Goal: Transaction & Acquisition: Purchase product/service

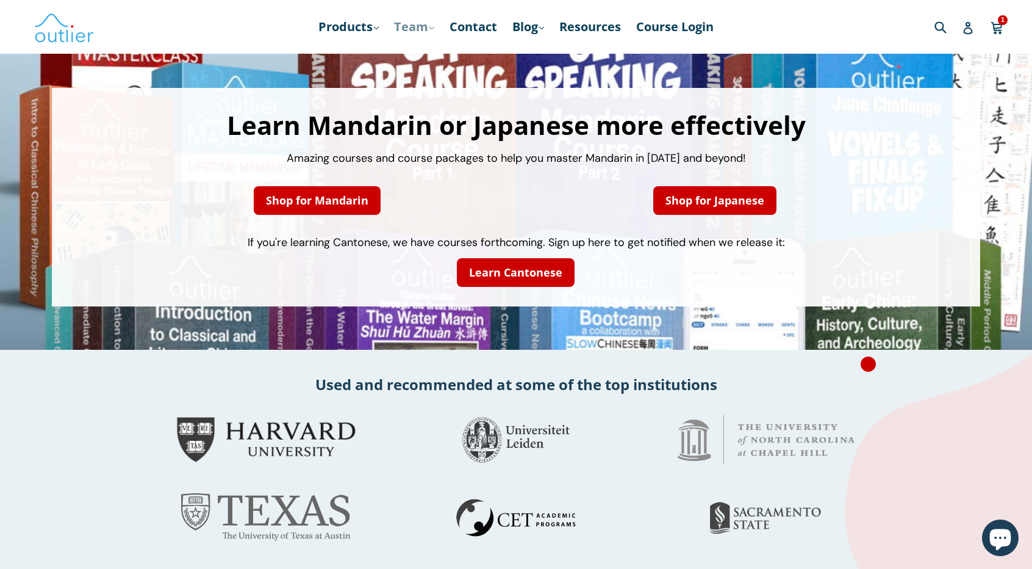
click at [426, 29] on link "Team .cls-1{fill:#231f20} expand" at bounding box center [414, 27] width 52 height 22
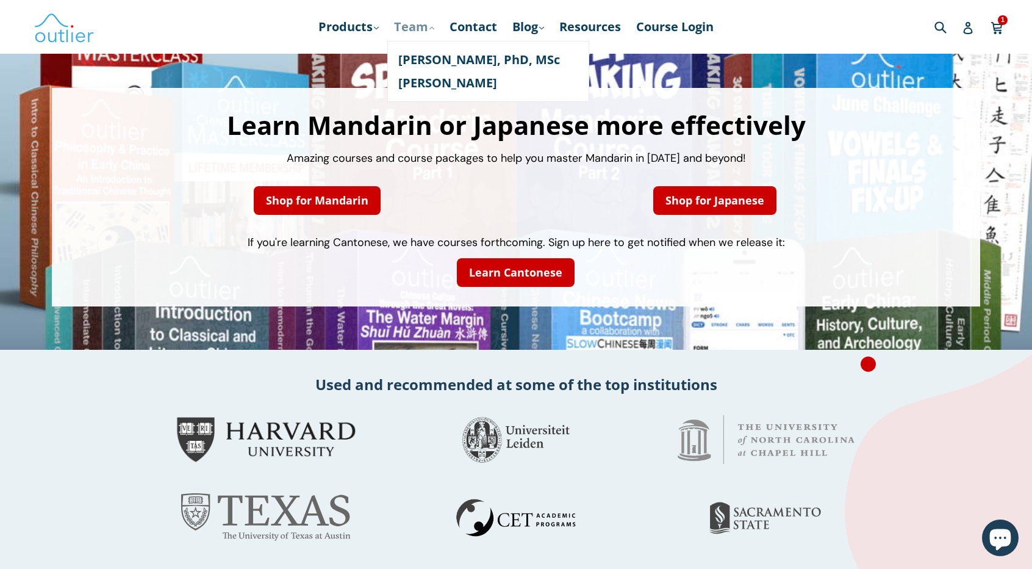
click at [426, 27] on link "Team .cls-1{fill:#231f20} expand" at bounding box center [414, 27] width 52 height 22
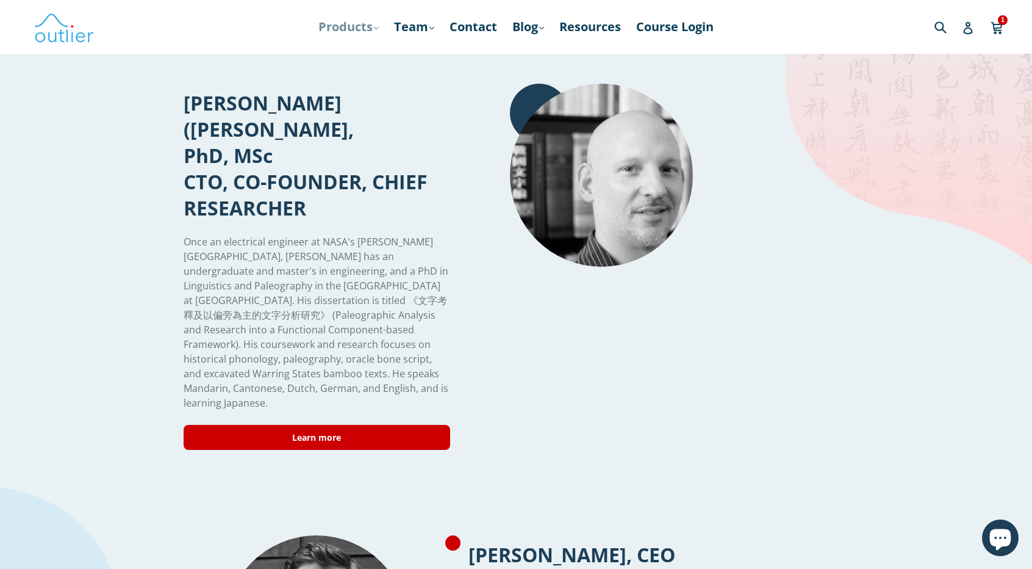
click at [365, 31] on link "Products .cls-1{fill:#231f20} expand" at bounding box center [348, 27] width 73 height 22
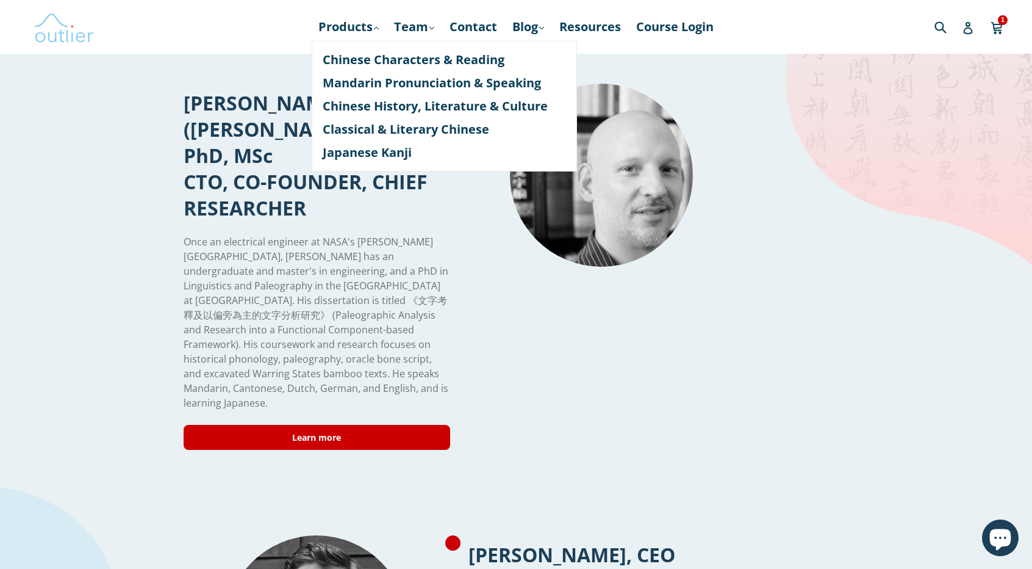
click at [34, 34] on img at bounding box center [64, 26] width 61 height 35
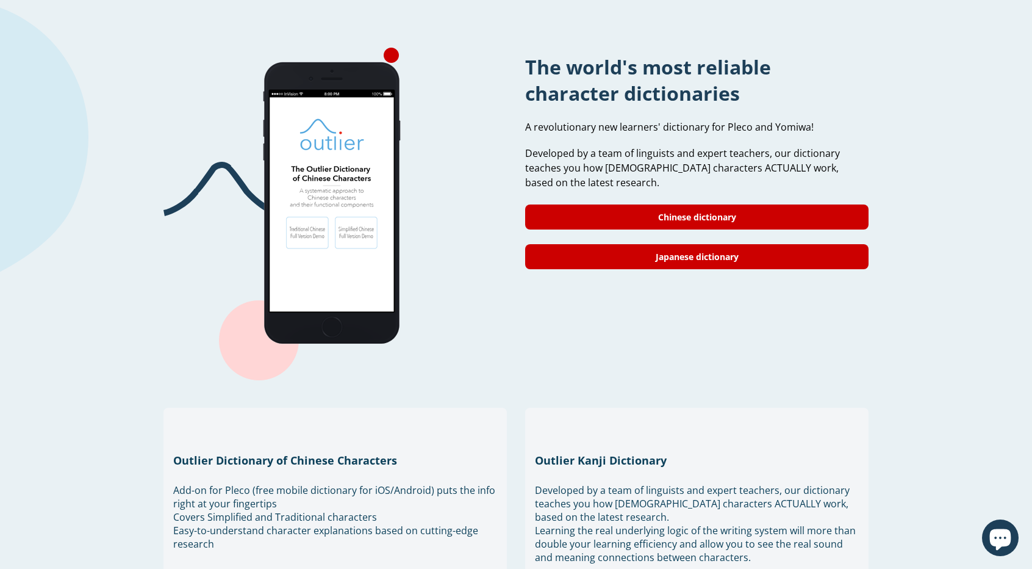
scroll to position [1105, 0]
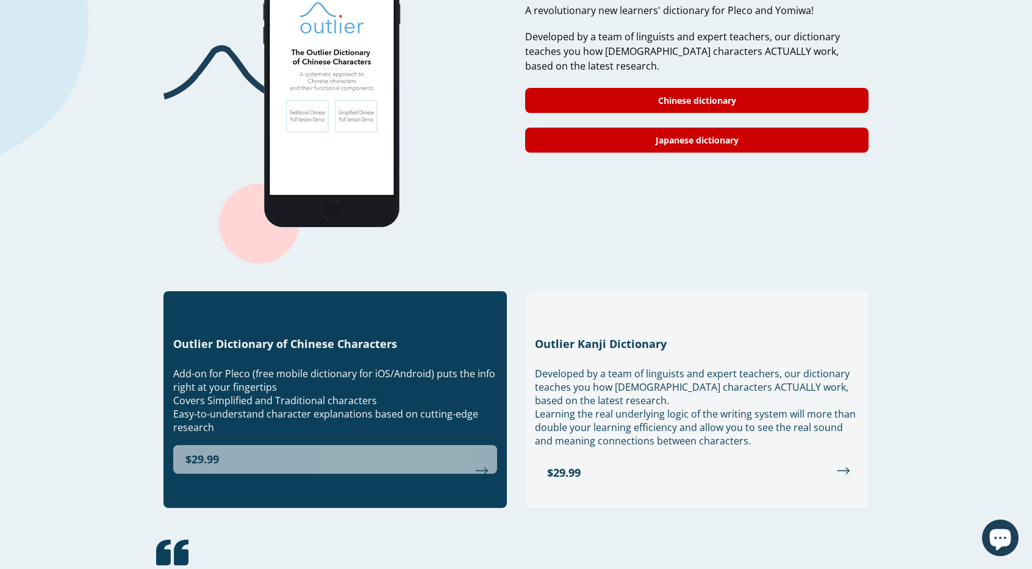
click at [254, 447] on link "$29.99" at bounding box center [335, 459] width 324 height 29
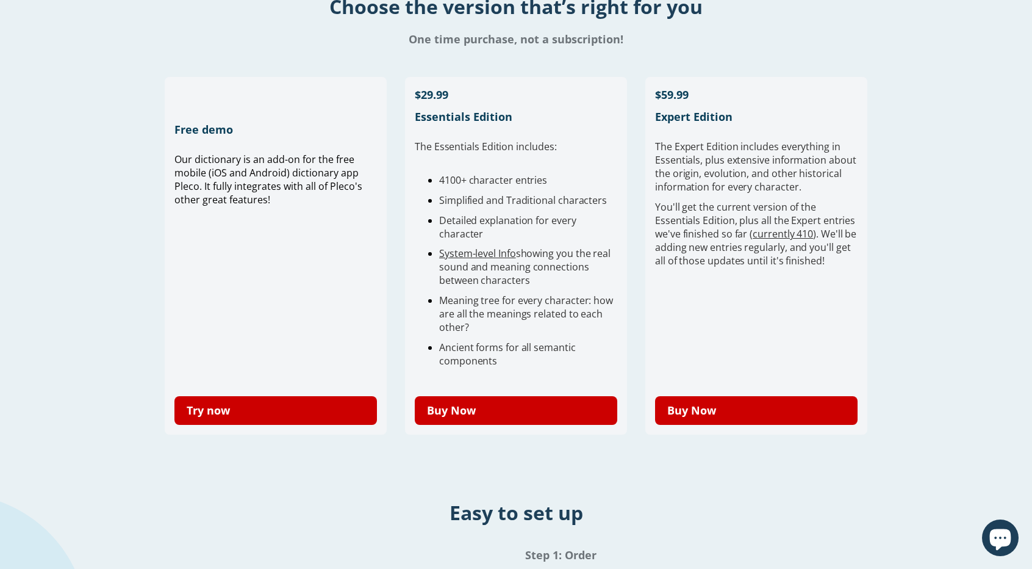
scroll to position [296, 0]
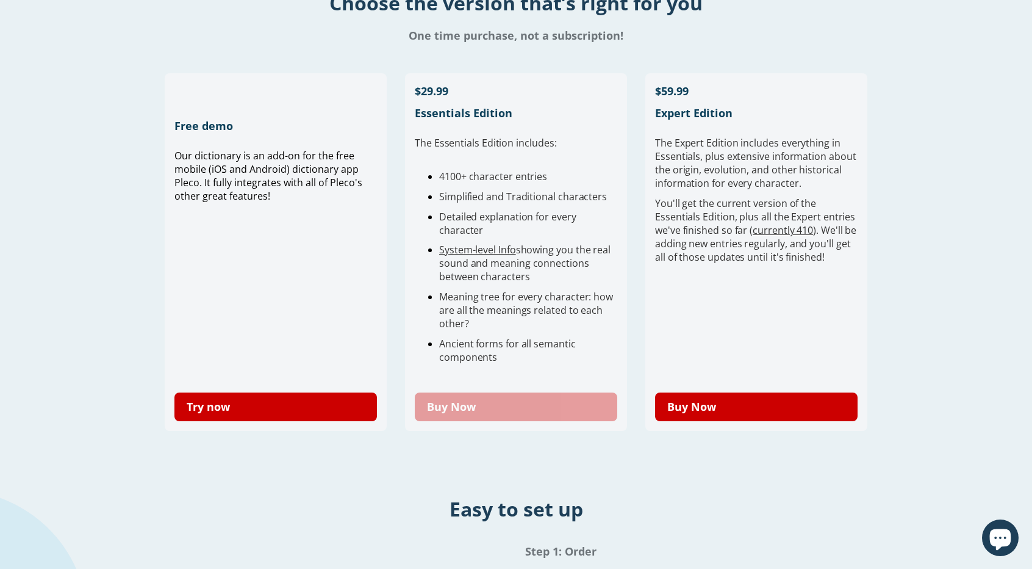
click at [452, 411] on link "Buy Now" at bounding box center [516, 406] width 203 height 29
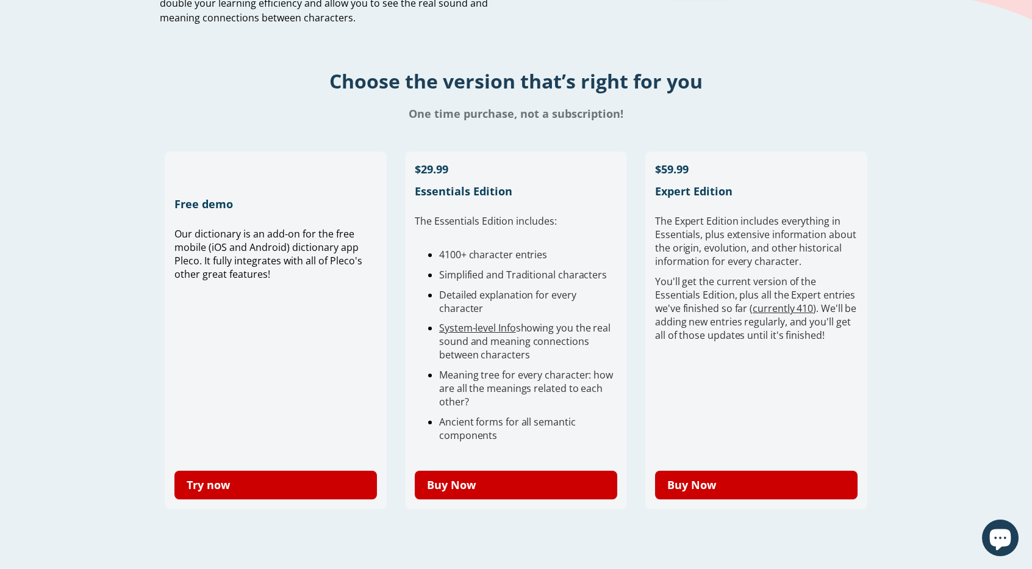
scroll to position [0, 0]
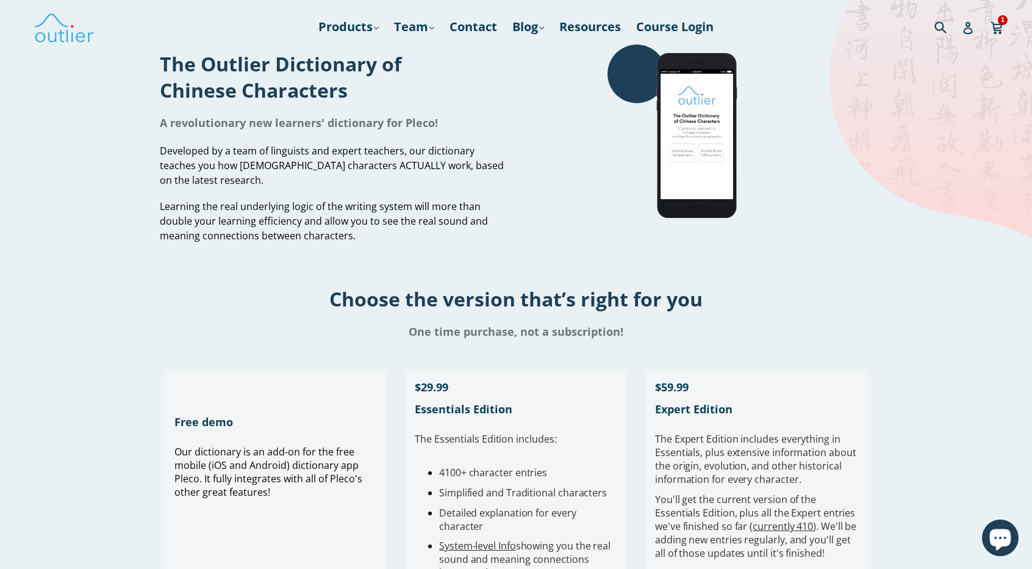
click at [301, 91] on h1 "The Outlier Dictionary of Chinese Characters" at bounding box center [333, 77] width 347 height 52
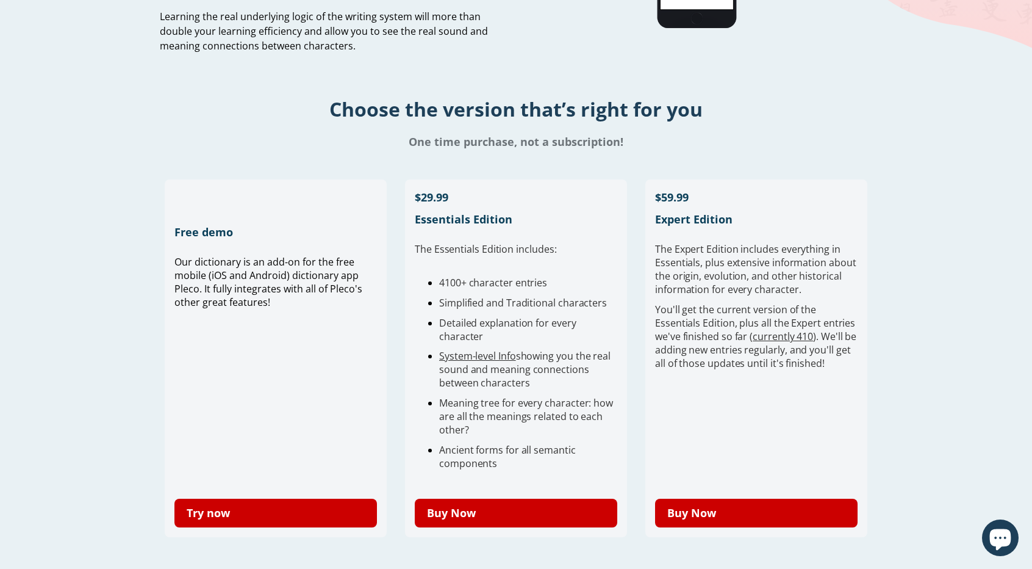
scroll to position [214, 0]
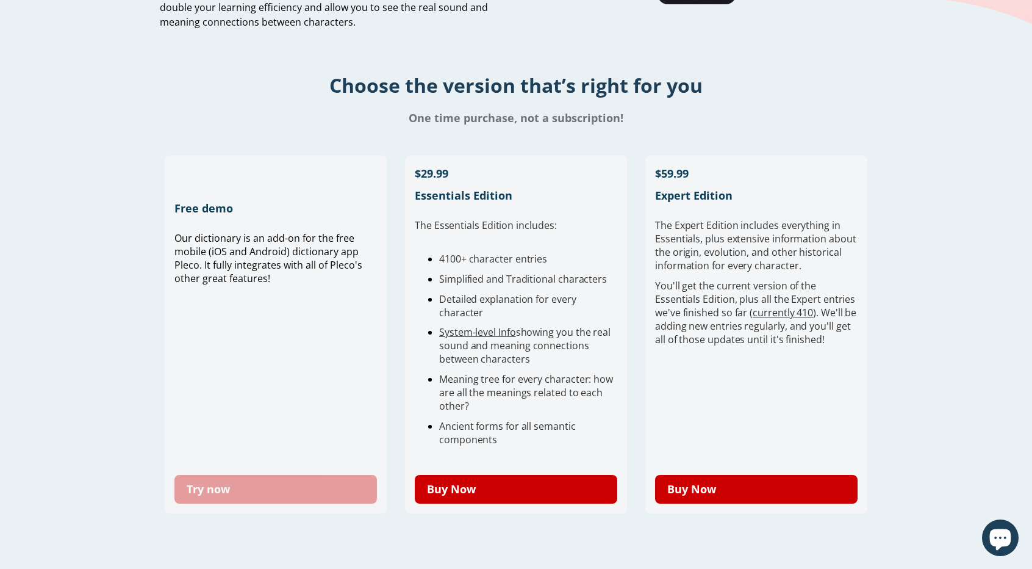
click at [368, 494] on link "Try now" at bounding box center [275, 489] width 203 height 29
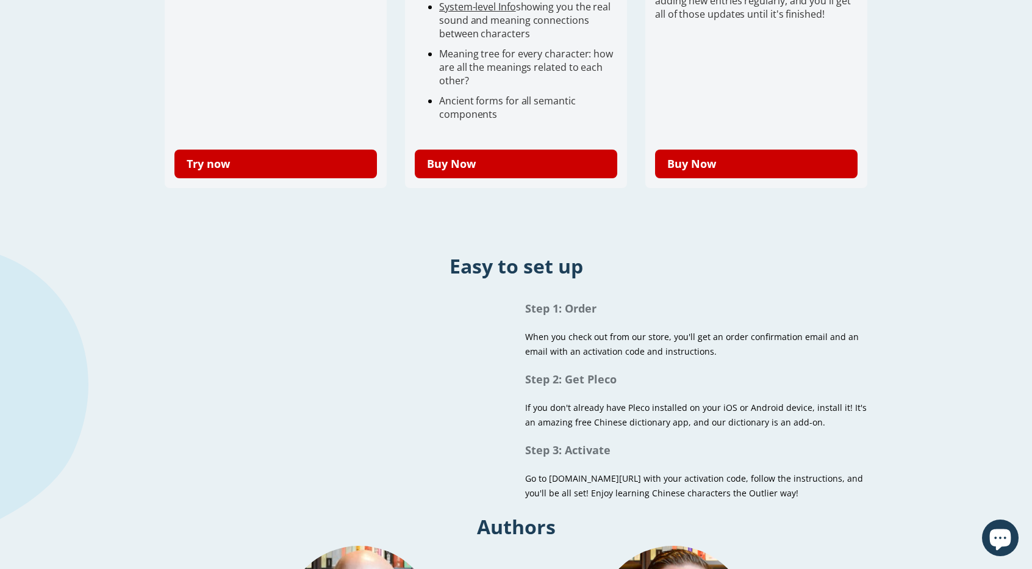
scroll to position [626, 0]
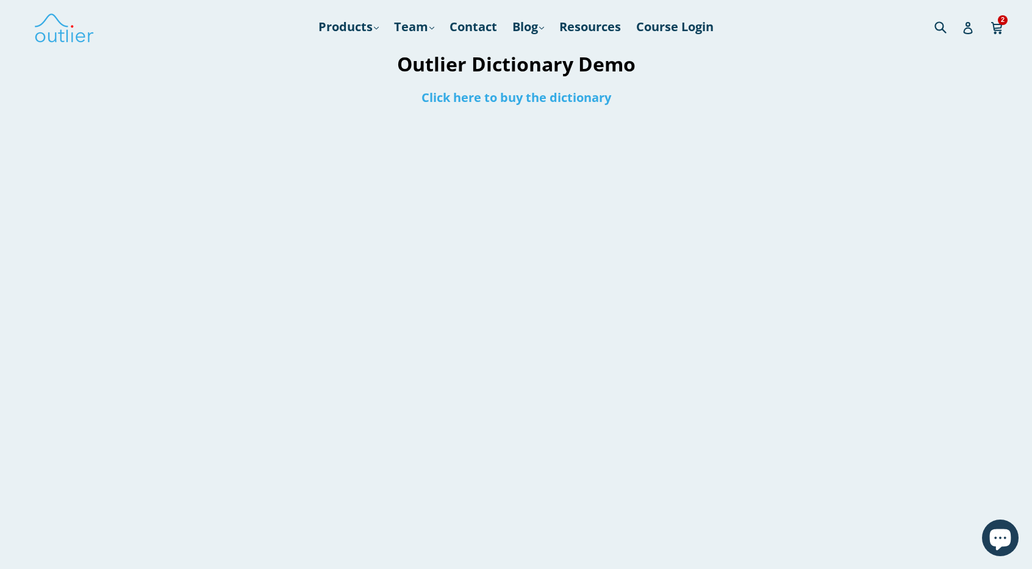
scroll to position [1, 0]
